Goal: Answer question/provide support: Share knowledge or assist other users

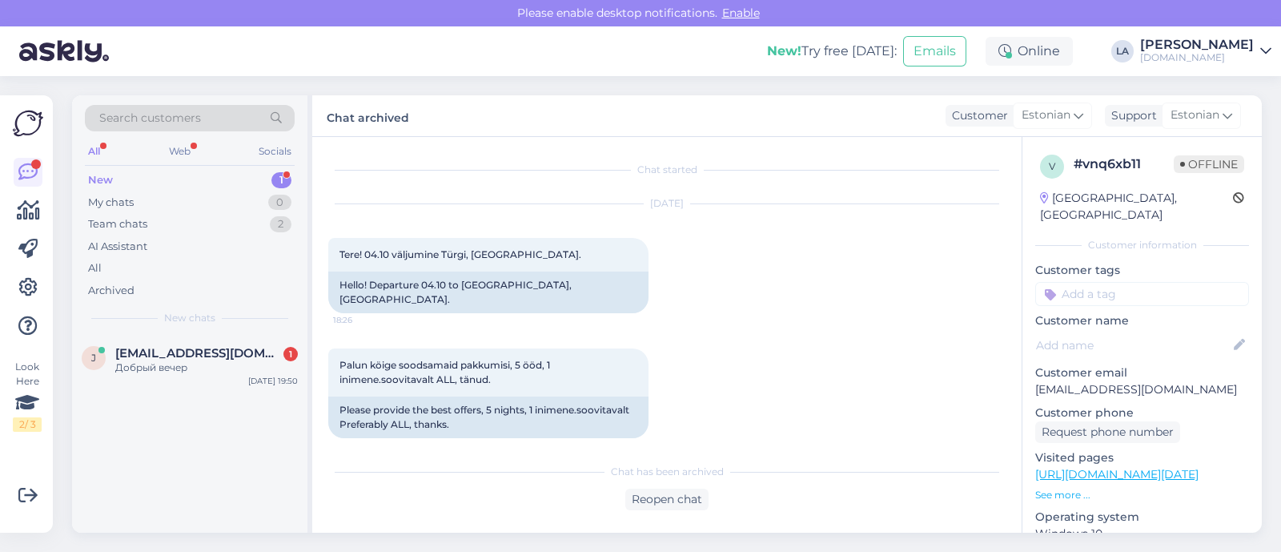
scroll to position [132, 0]
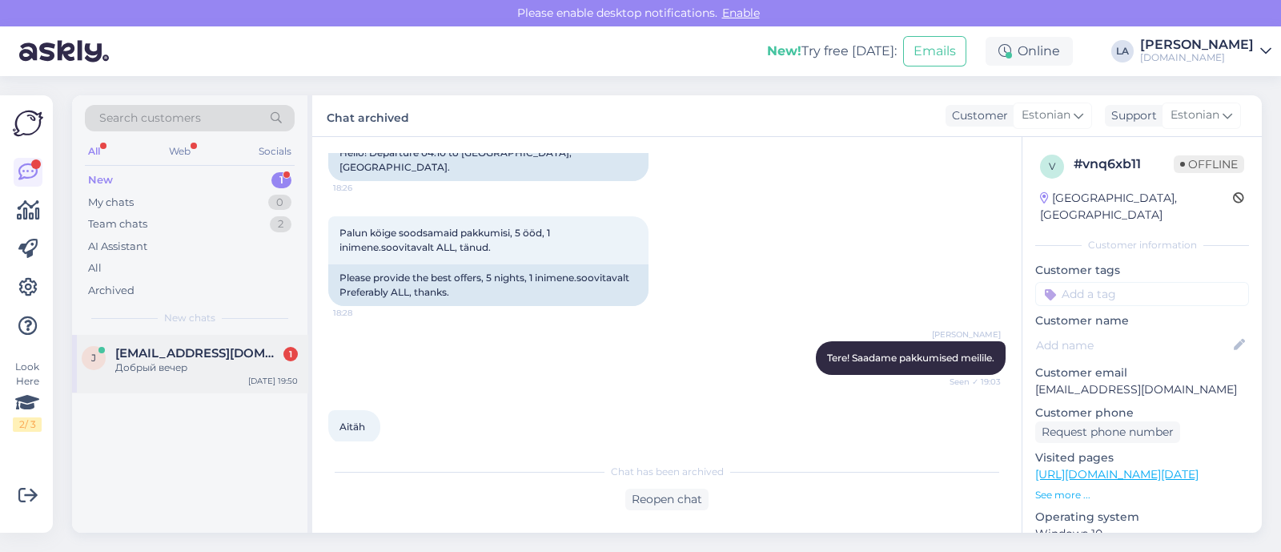
click at [186, 361] on div "Добрый вечер" at bounding box center [206, 367] width 183 height 14
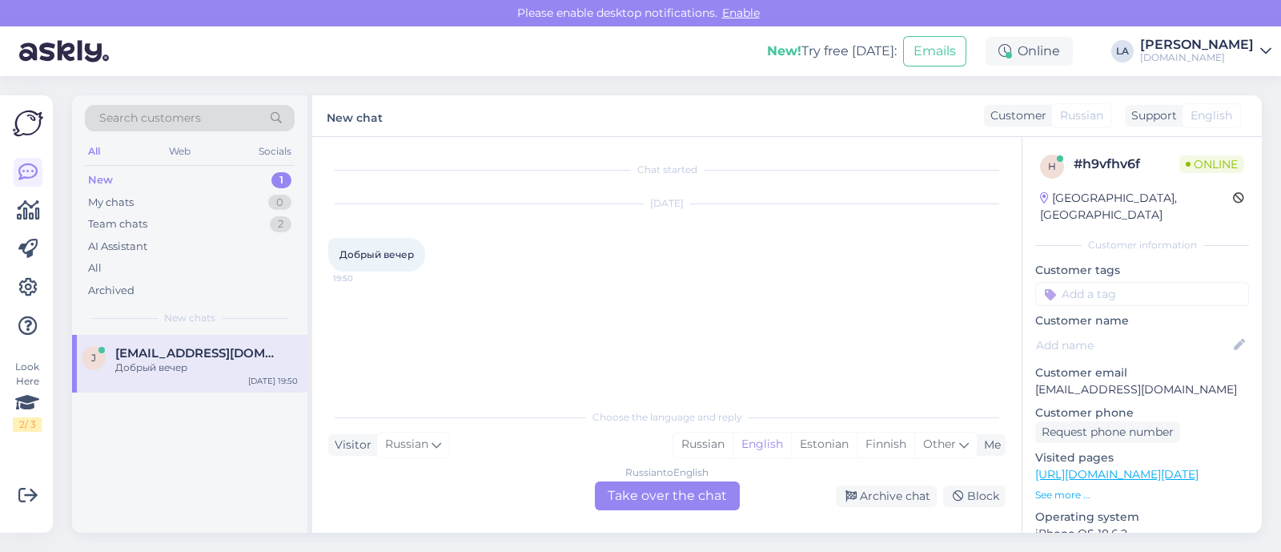
click at [692, 500] on div "Russian to English Take over the chat" at bounding box center [667, 495] width 145 height 29
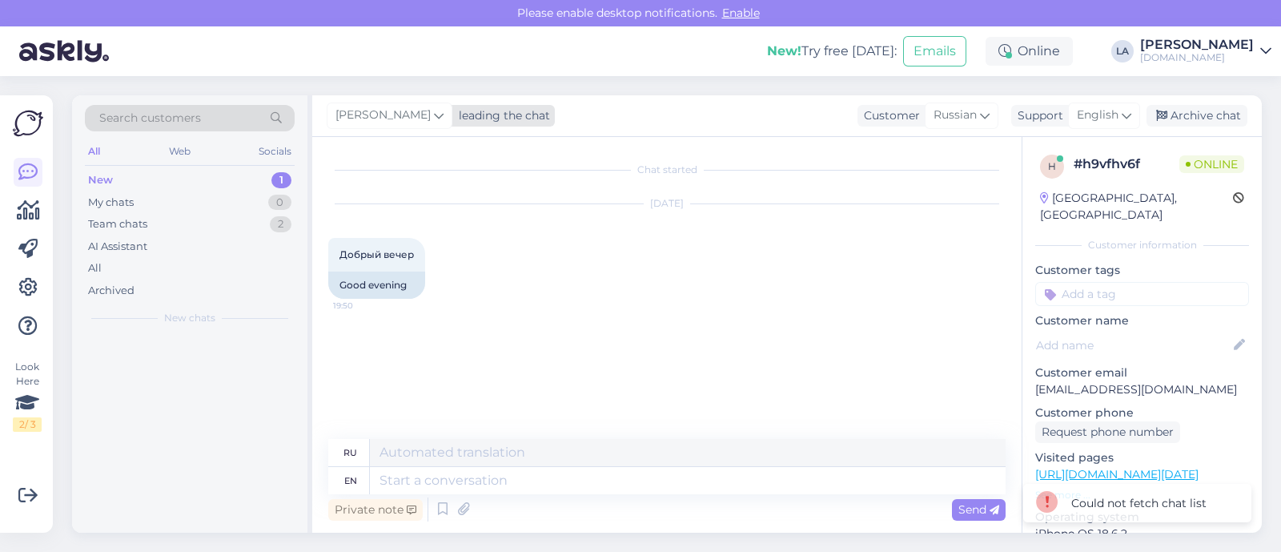
click at [434, 116] on icon at bounding box center [439, 115] width 10 height 18
type input "tat"
click at [391, 189] on div "[PERSON_NAME]" at bounding box center [441, 186] width 138 height 19
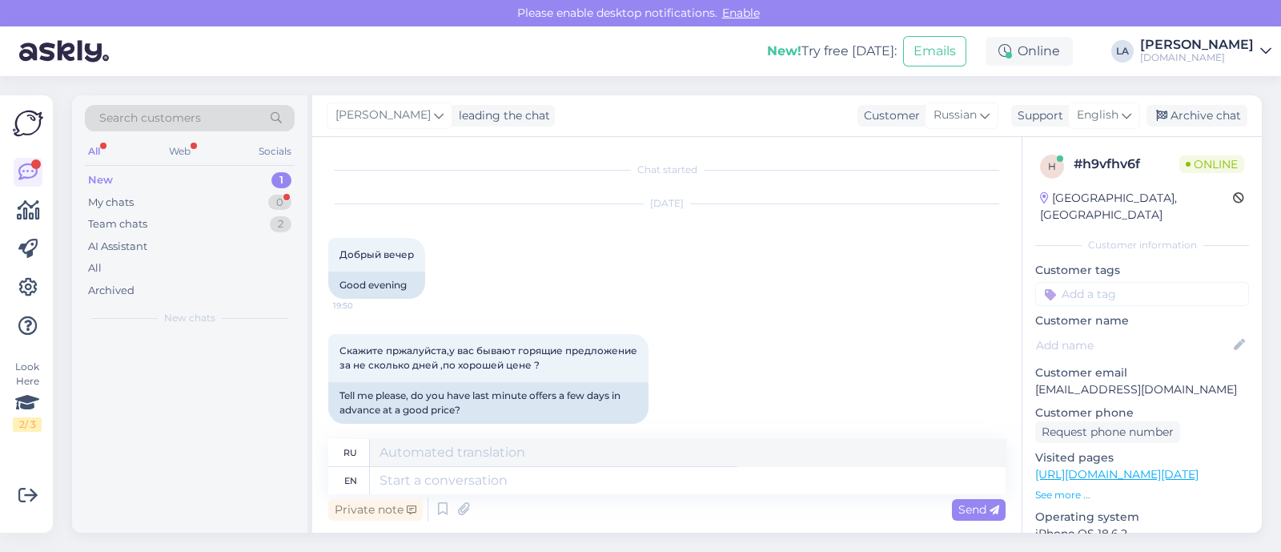
scroll to position [16, 0]
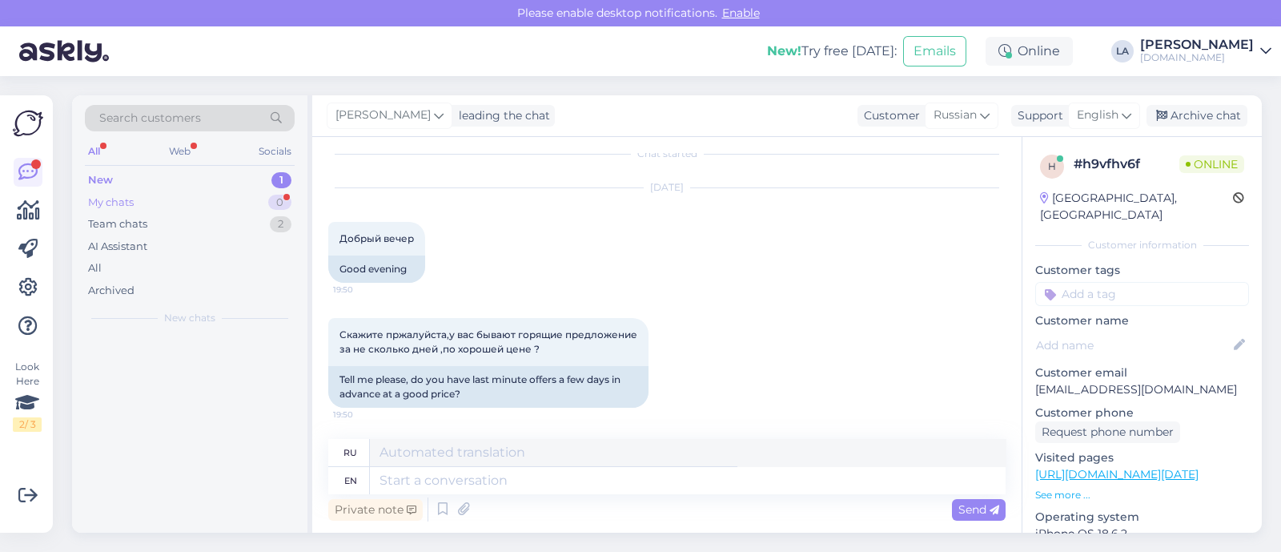
click at [195, 204] on div "My chats 0" at bounding box center [190, 202] width 210 height 22
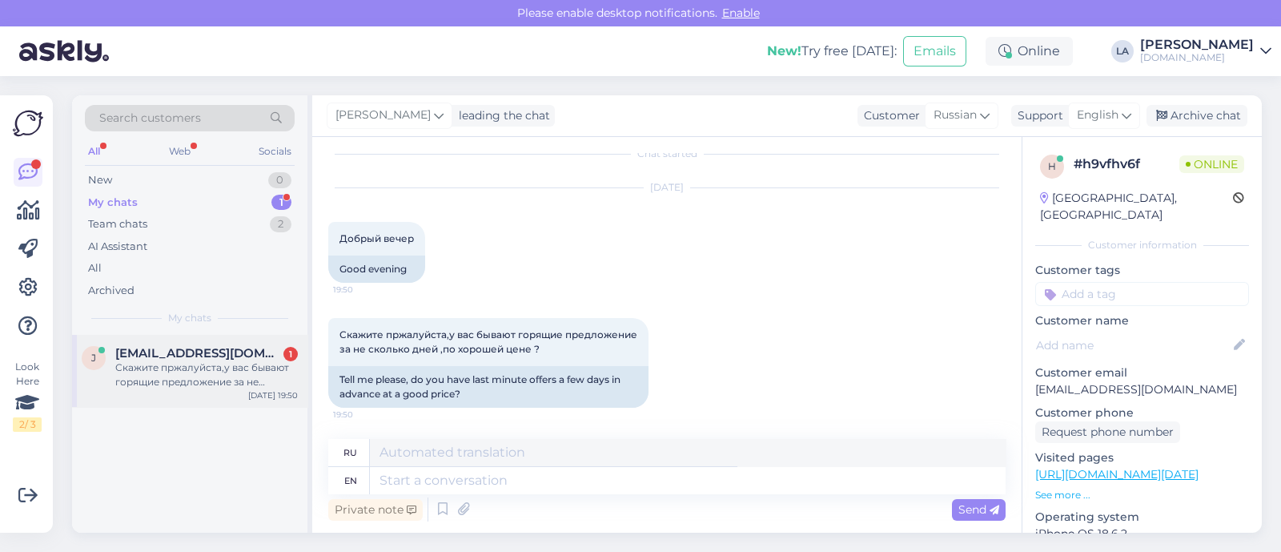
click at [209, 386] on div "Скажите пржалуйста,у вас бывают горящие предложение за не сколько дней ,по хоро…" at bounding box center [206, 374] width 183 height 29
click at [434, 115] on icon at bounding box center [439, 115] width 10 height 18
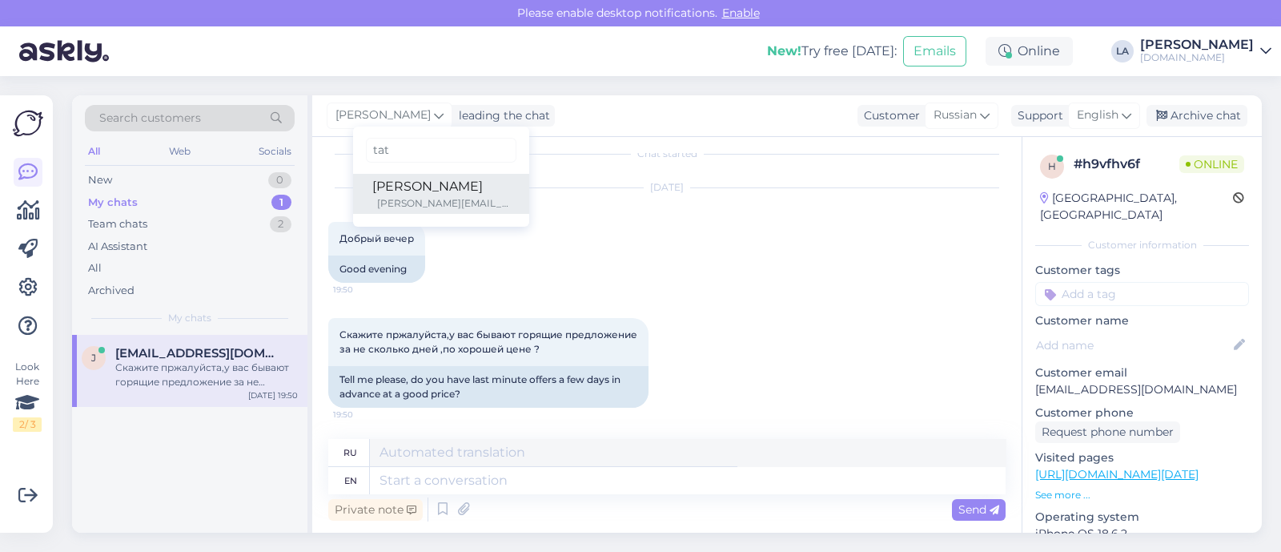
click at [416, 203] on div "[PERSON_NAME][EMAIL_ADDRESS][DOMAIN_NAME]" at bounding box center [443, 203] width 133 height 14
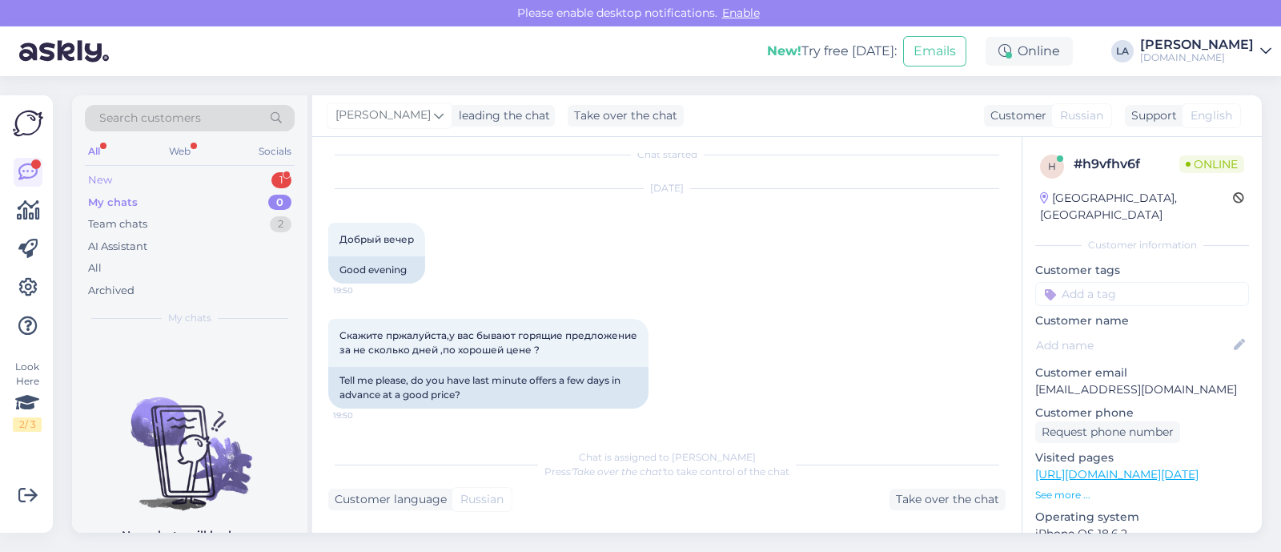
click at [275, 183] on div "1" at bounding box center [281, 180] width 20 height 16
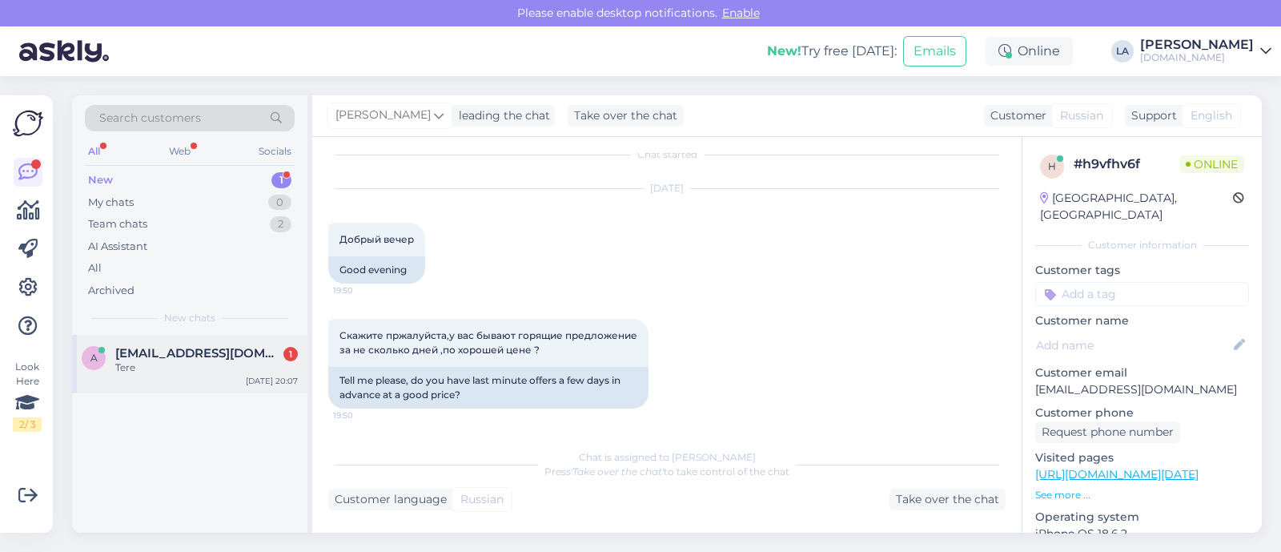
click at [189, 366] on div "Tere" at bounding box center [206, 367] width 183 height 14
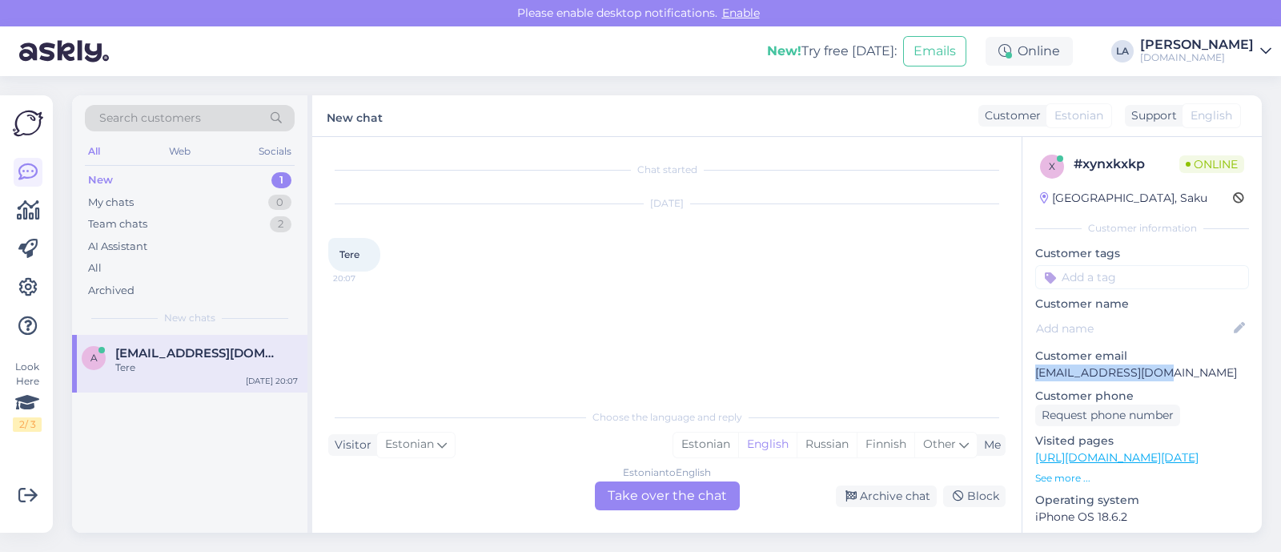
drag, startPoint x: 1033, startPoint y: 374, endPoint x: 1168, endPoint y: 373, distance: 135.3
click at [1168, 373] on div "x # xynxkxkp Online [GEOGRAPHIC_DATA], Saku Customer information Customer tags …" at bounding box center [1141, 466] width 239 height 658
copy p "[EMAIL_ADDRESS][DOMAIN_NAME]"
click at [280, 118] on icon at bounding box center [276, 118] width 24 height 11
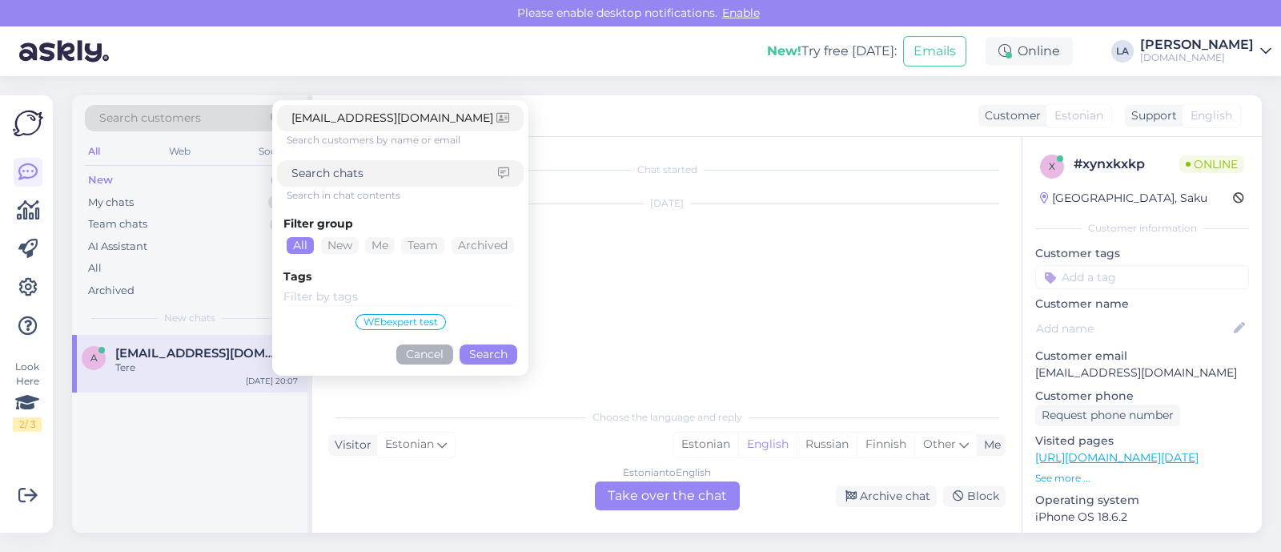
type input "[EMAIL_ADDRESS][DOMAIN_NAME]"
click at [469, 353] on button "Search" at bounding box center [488, 354] width 58 height 20
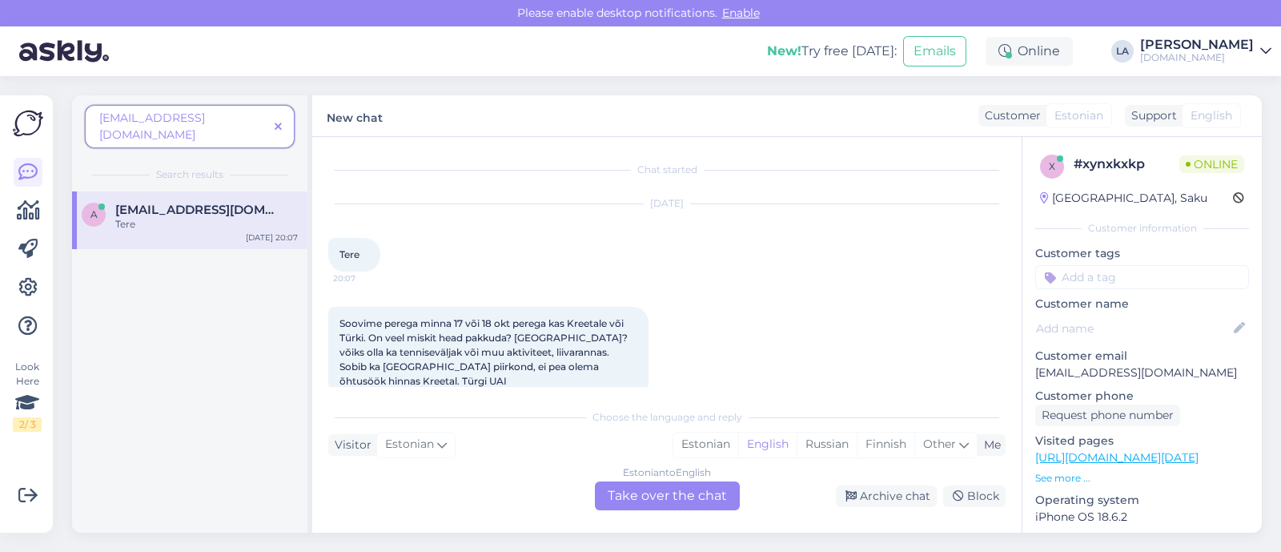
scroll to position [29, 0]
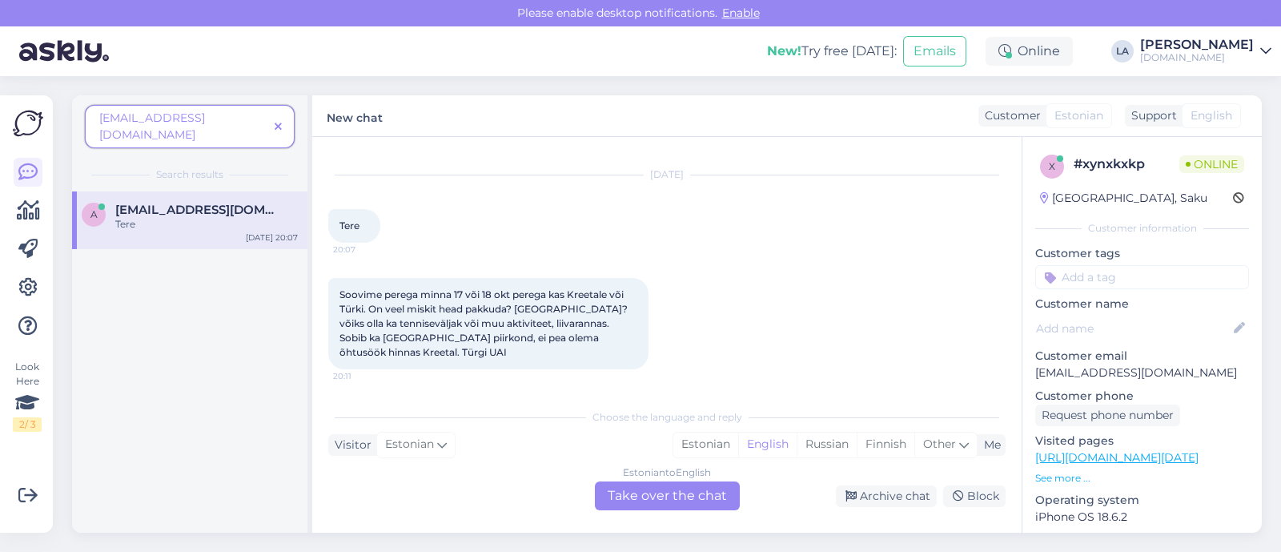
click at [278, 122] on icon at bounding box center [278, 127] width 7 height 11
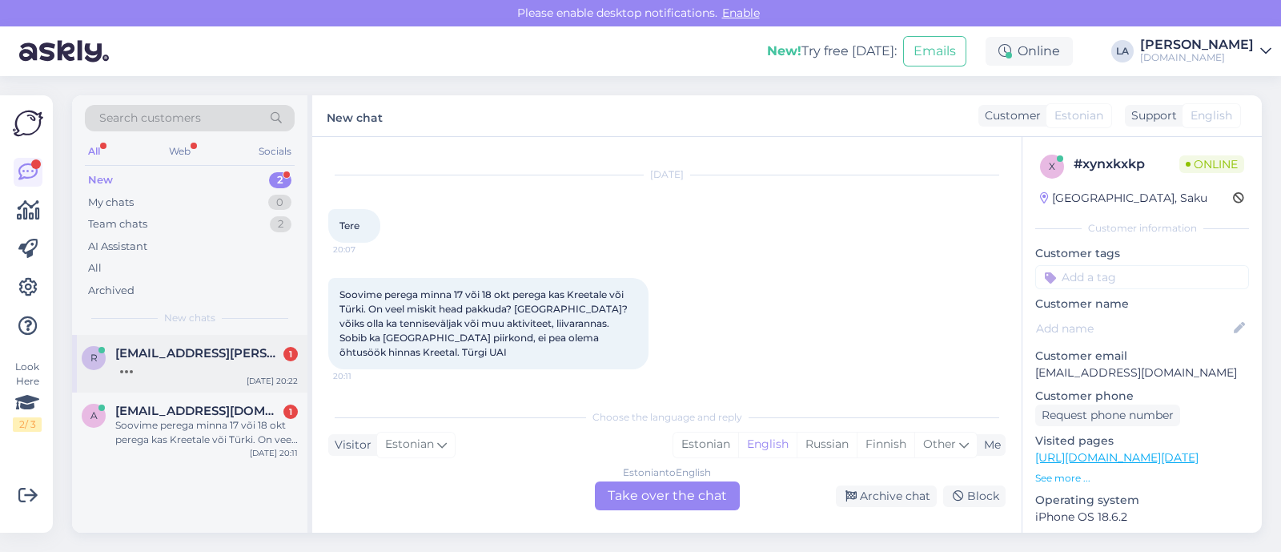
click at [176, 363] on div at bounding box center [206, 367] width 183 height 14
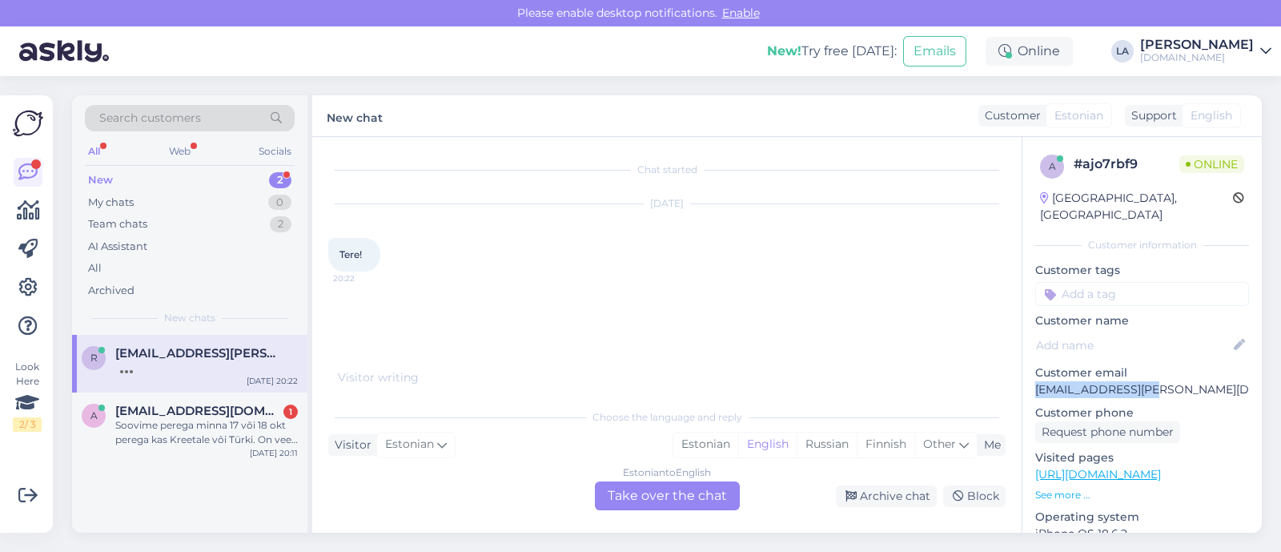
drag, startPoint x: 1034, startPoint y: 368, endPoint x: 1149, endPoint y: 370, distance: 114.5
click at [1195, 381] on p "[EMAIL_ADDRESS][PERSON_NAME][DOMAIN_NAME]" at bounding box center [1142, 389] width 214 height 17
copy p "[EMAIL_ADDRESS][PERSON_NAME][DOMAIN_NAME]"
